Goal: Information Seeking & Learning: Check status

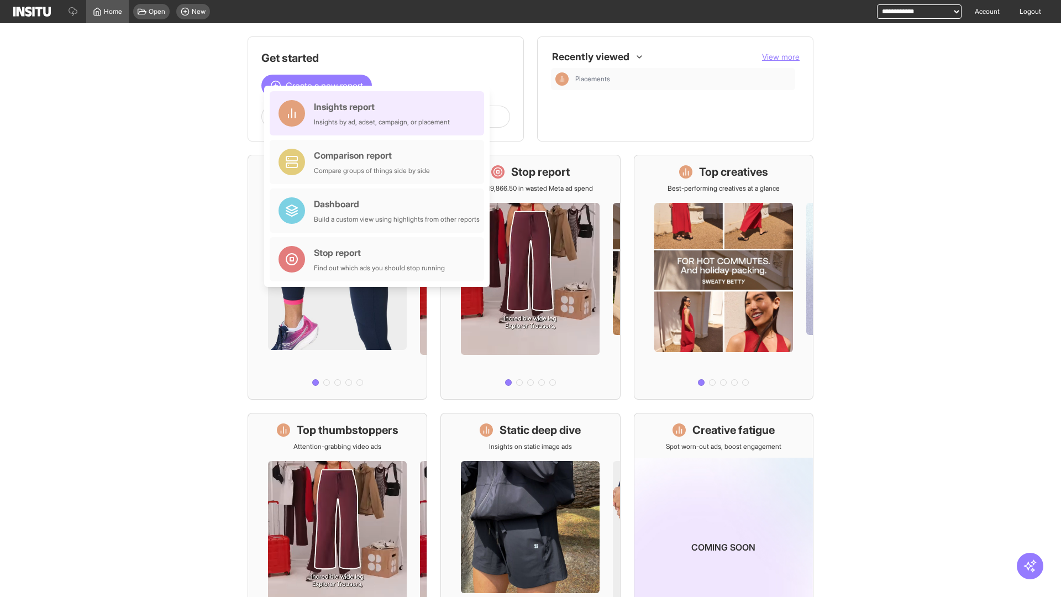
click at [380, 113] on div "Insights report Insights by ad, adset, campaign, or placement" at bounding box center [382, 113] width 136 height 27
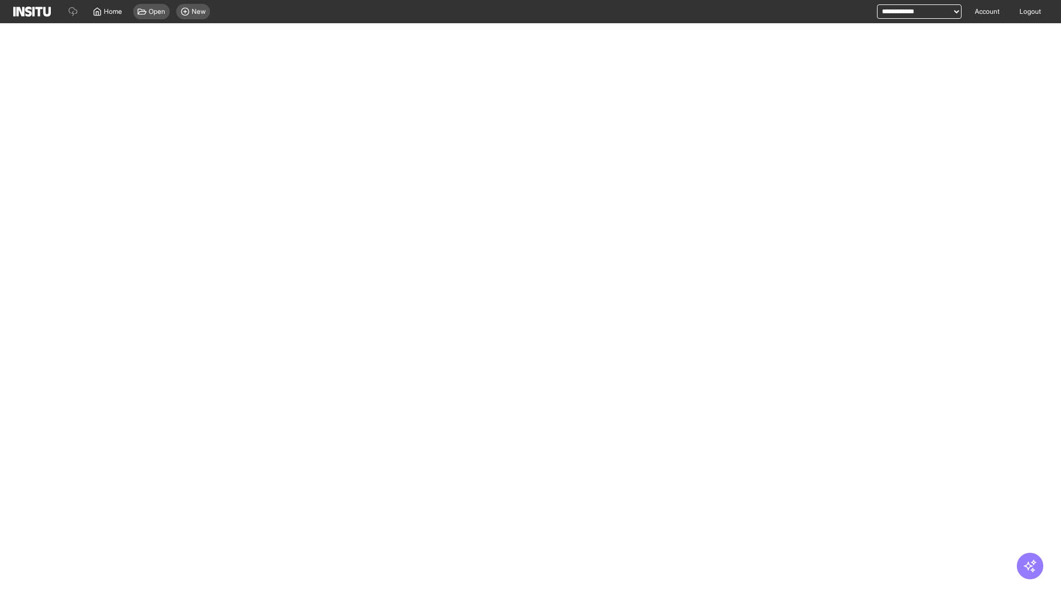
select select "**"
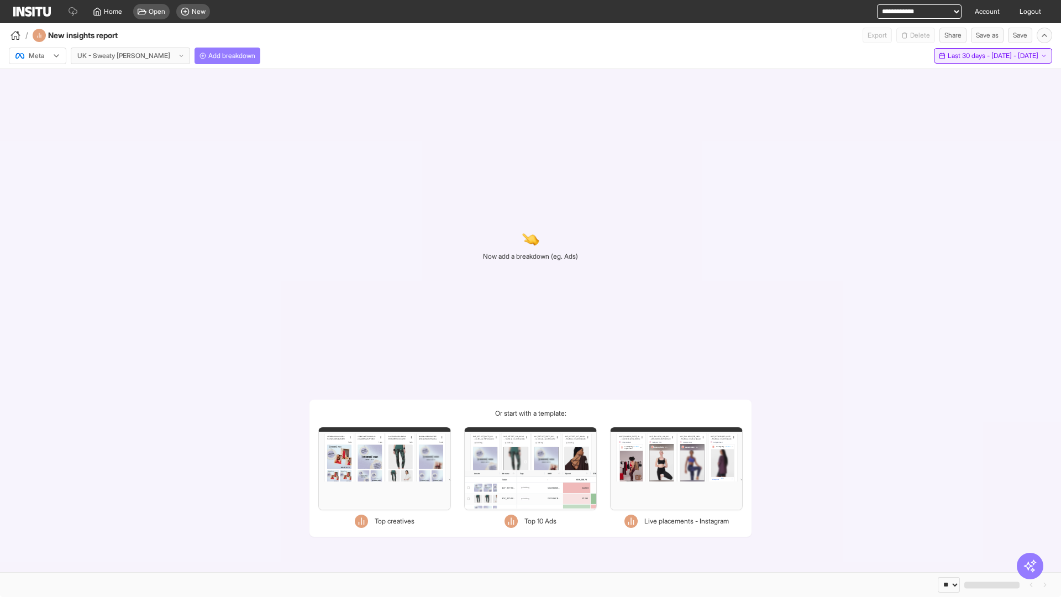
click at [972, 56] on span "Last 30 days - [DATE] - [DATE]" at bounding box center [992, 55] width 91 height 9
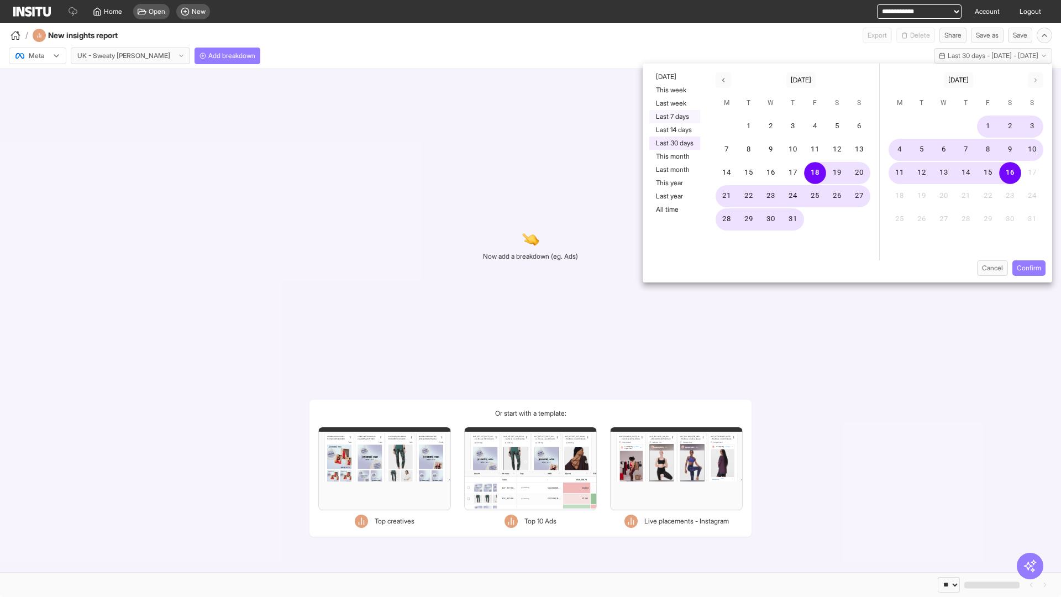
click at [673, 117] on button "Last 7 days" at bounding box center [674, 116] width 51 height 13
